Goal: Find specific page/section: Find specific page/section

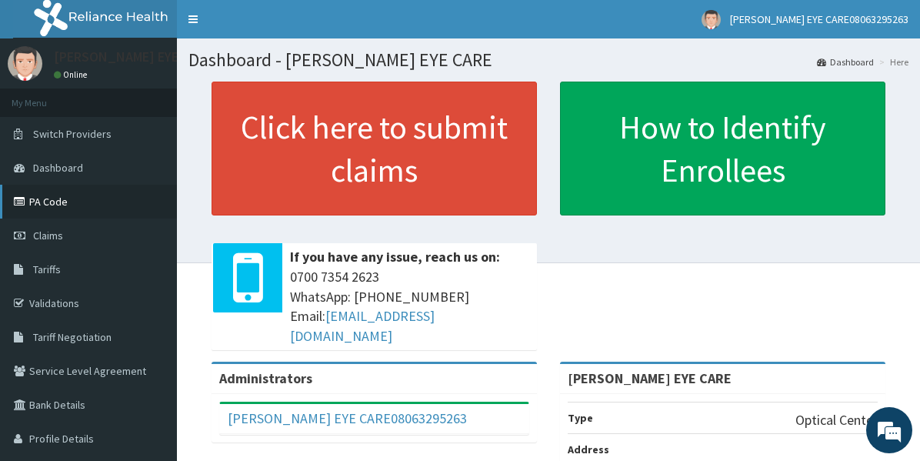
click at [84, 202] on link "PA Code" at bounding box center [88, 202] width 177 height 34
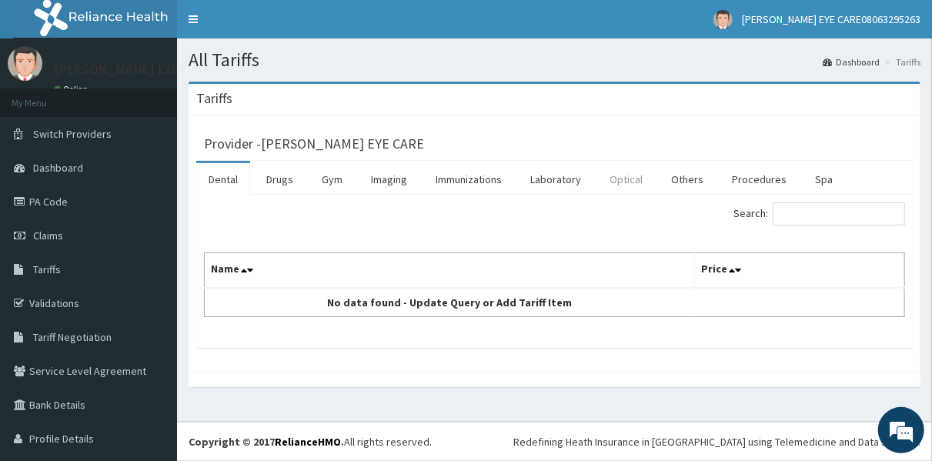
click at [621, 184] on link "Optical" at bounding box center [626, 179] width 58 height 32
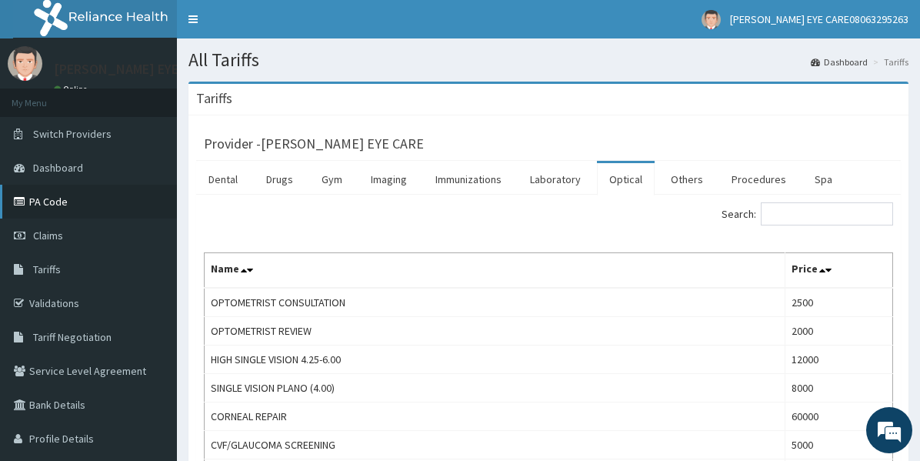
click at [55, 194] on link "PA Code" at bounding box center [88, 202] width 177 height 34
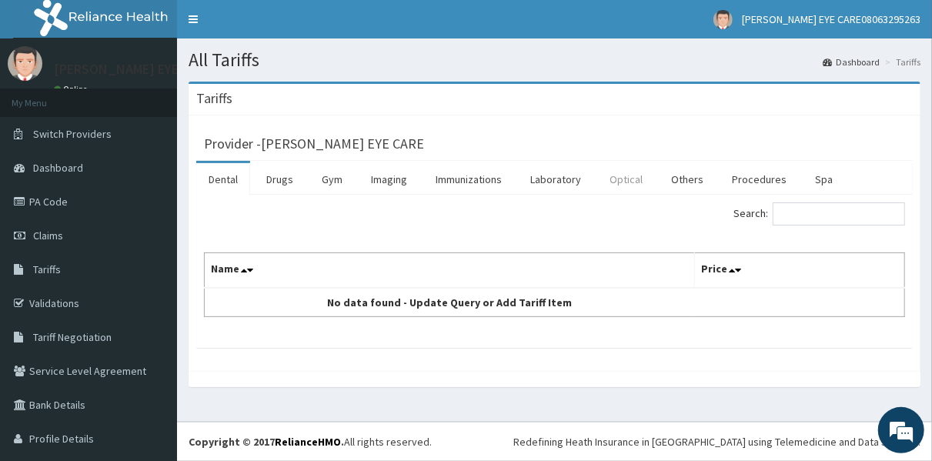
click at [619, 181] on link "Optical" at bounding box center [626, 179] width 58 height 32
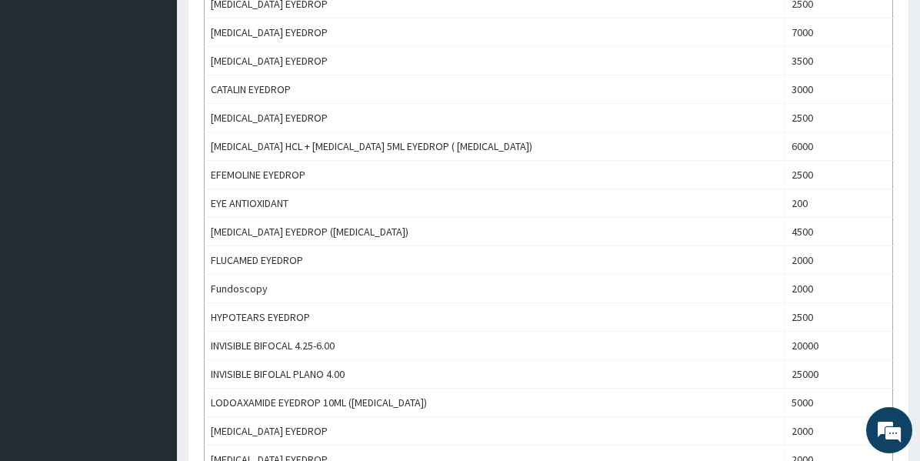
scroll to position [1236, 0]
